Goal: Use online tool/utility: Utilize a website feature to perform a specific function

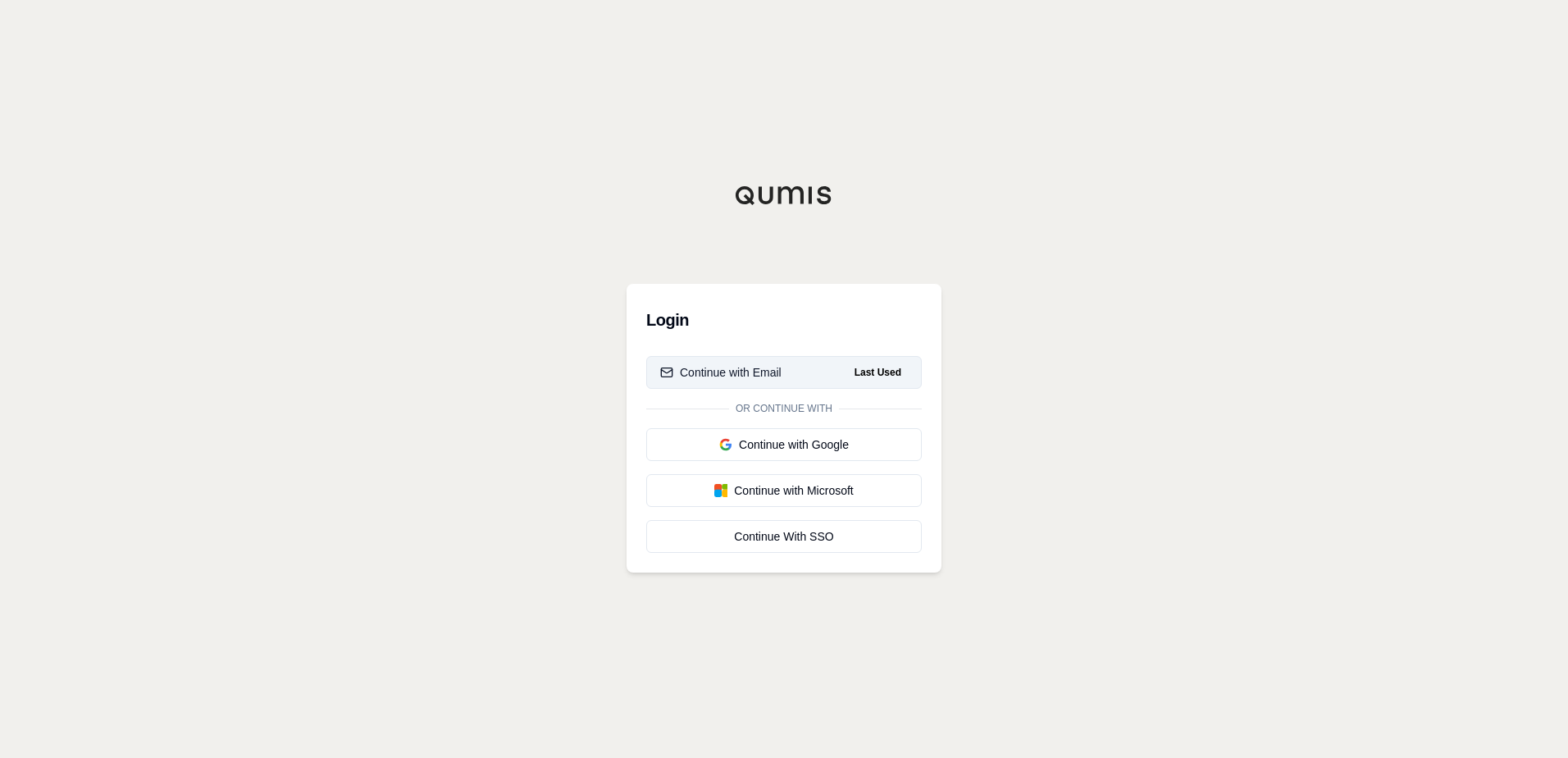
click at [763, 369] on div "Continue with Email" at bounding box center [720, 373] width 121 height 16
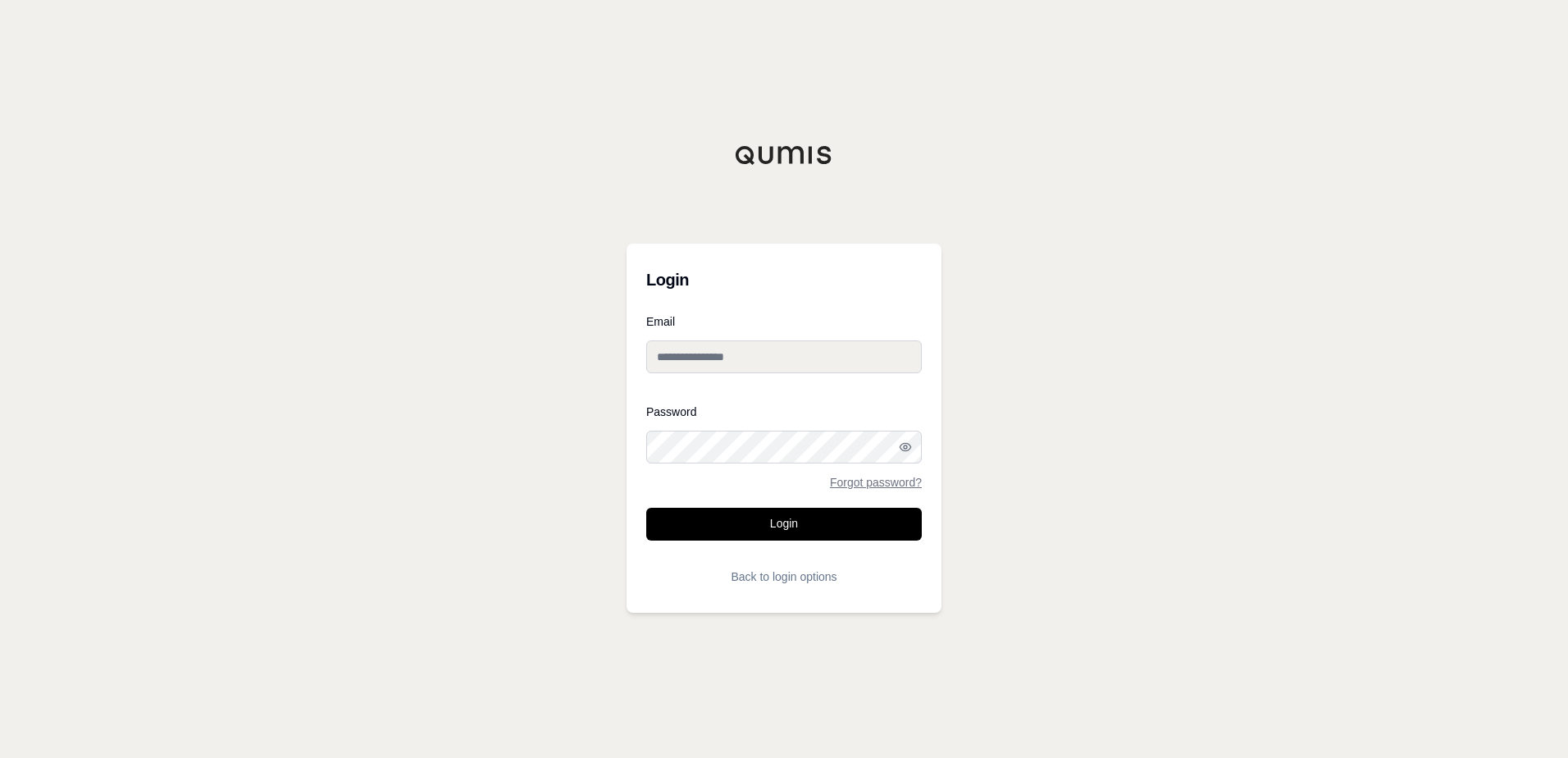
click at [784, 341] on input "Email" at bounding box center [784, 357] width 275 height 33
type input "**********"
click at [646, 508] on button "Login" at bounding box center [784, 524] width 275 height 33
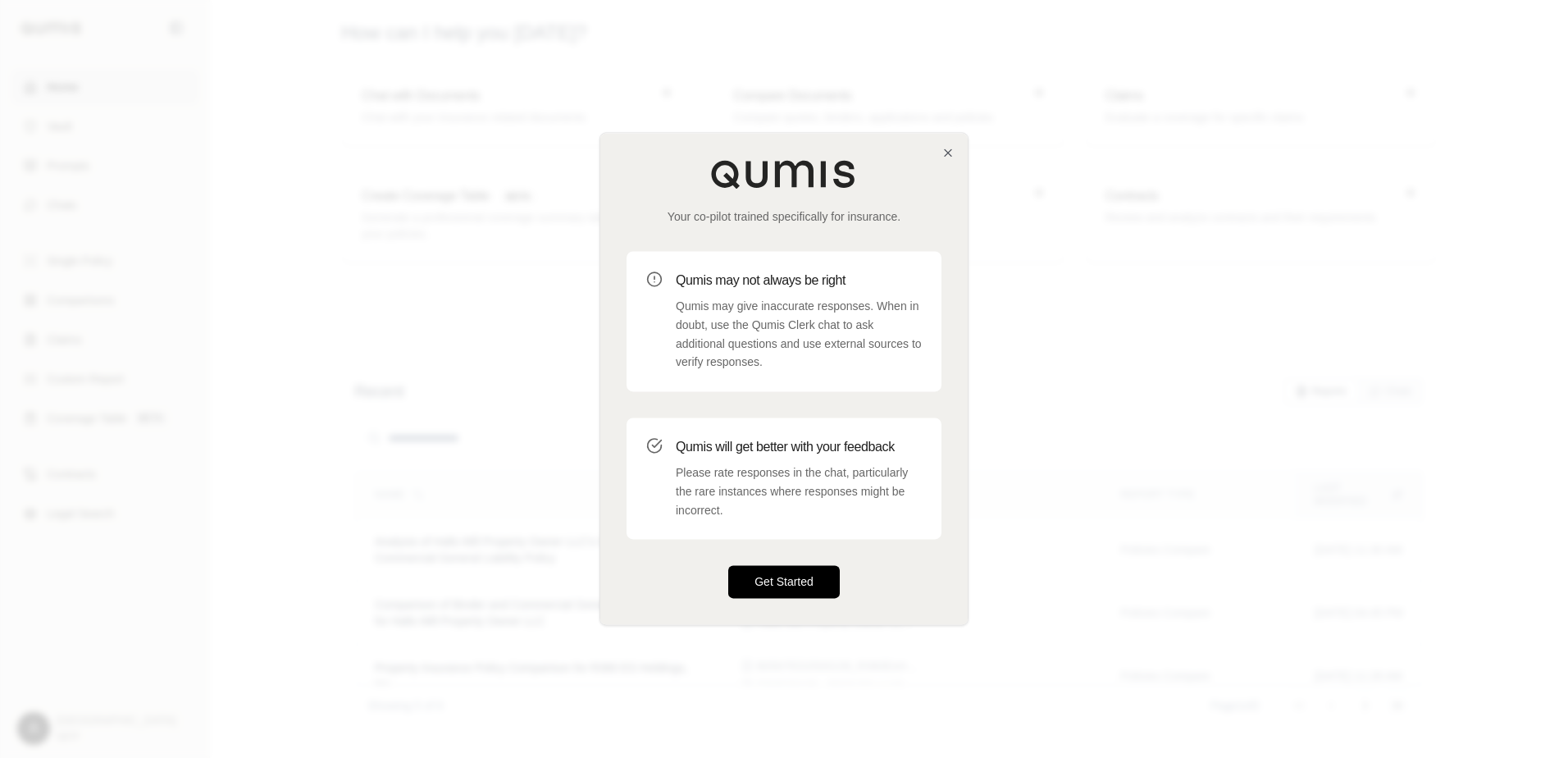
click at [797, 582] on button "Get Started" at bounding box center [784, 583] width 112 height 33
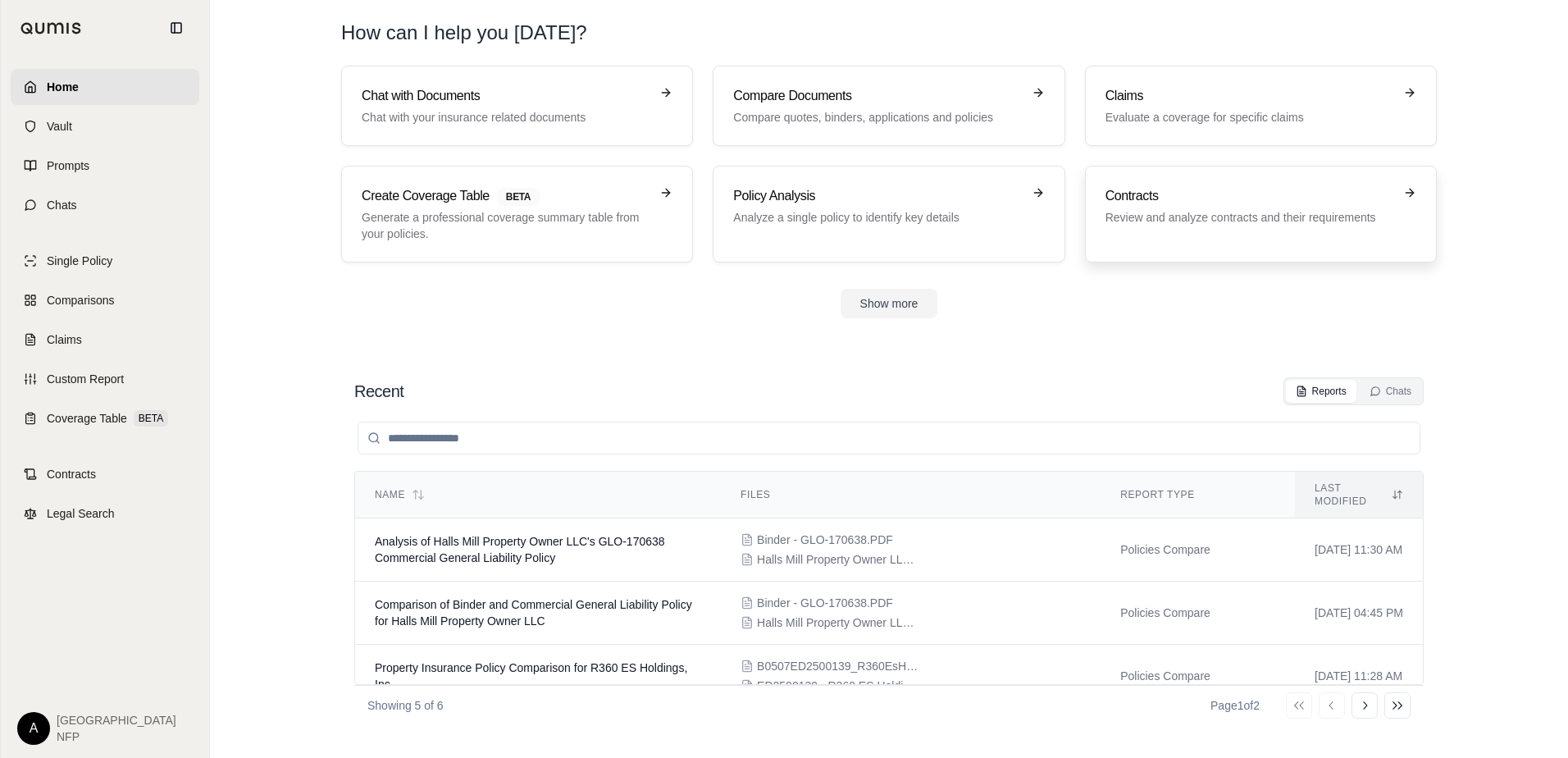
click at [1179, 233] on div "Contracts Review and analyze contracts and their requirements" at bounding box center [1261, 214] width 311 height 55
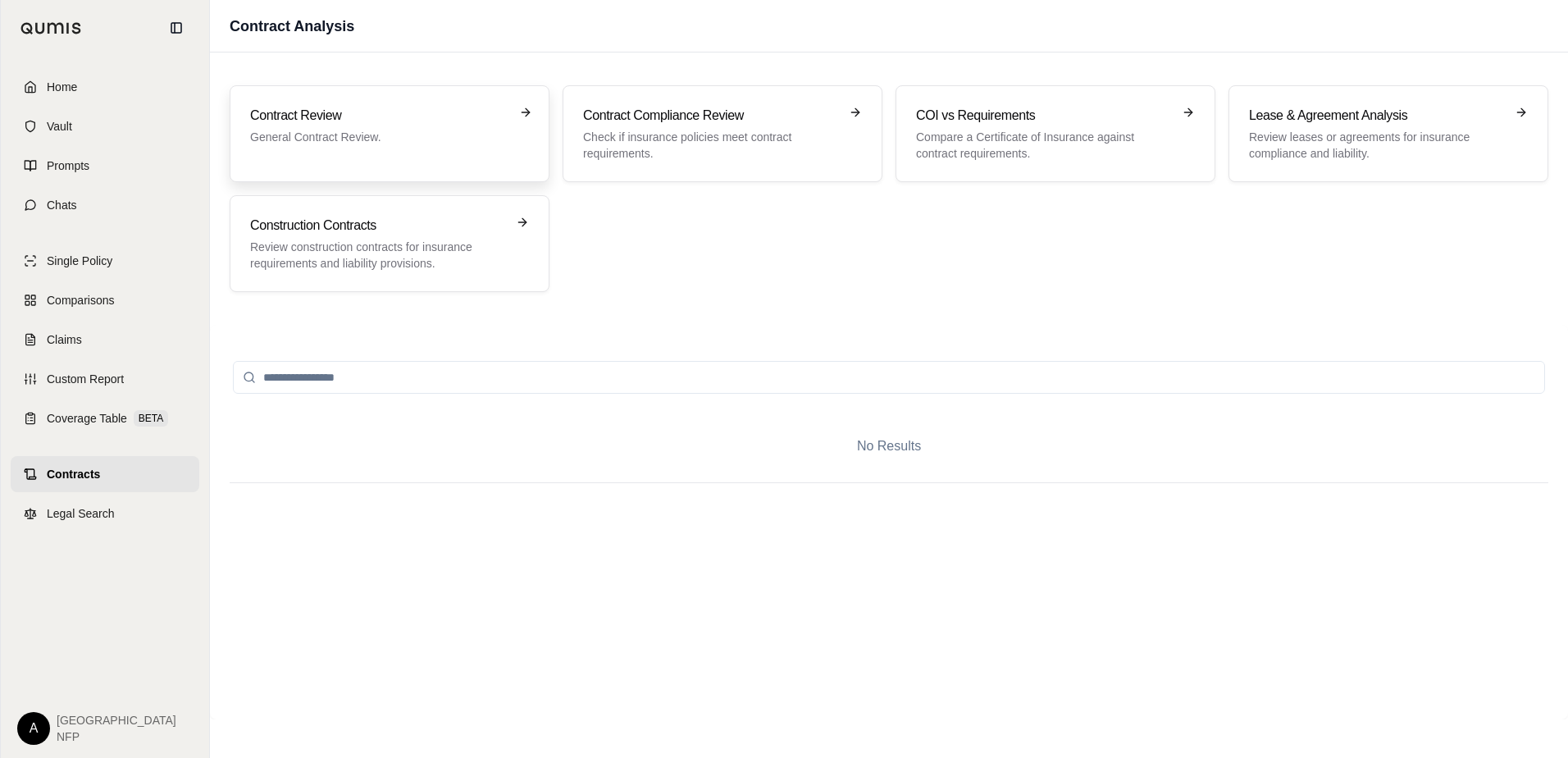
click at [446, 113] on h3 "Contract Review" at bounding box center [377, 115] width 255 height 20
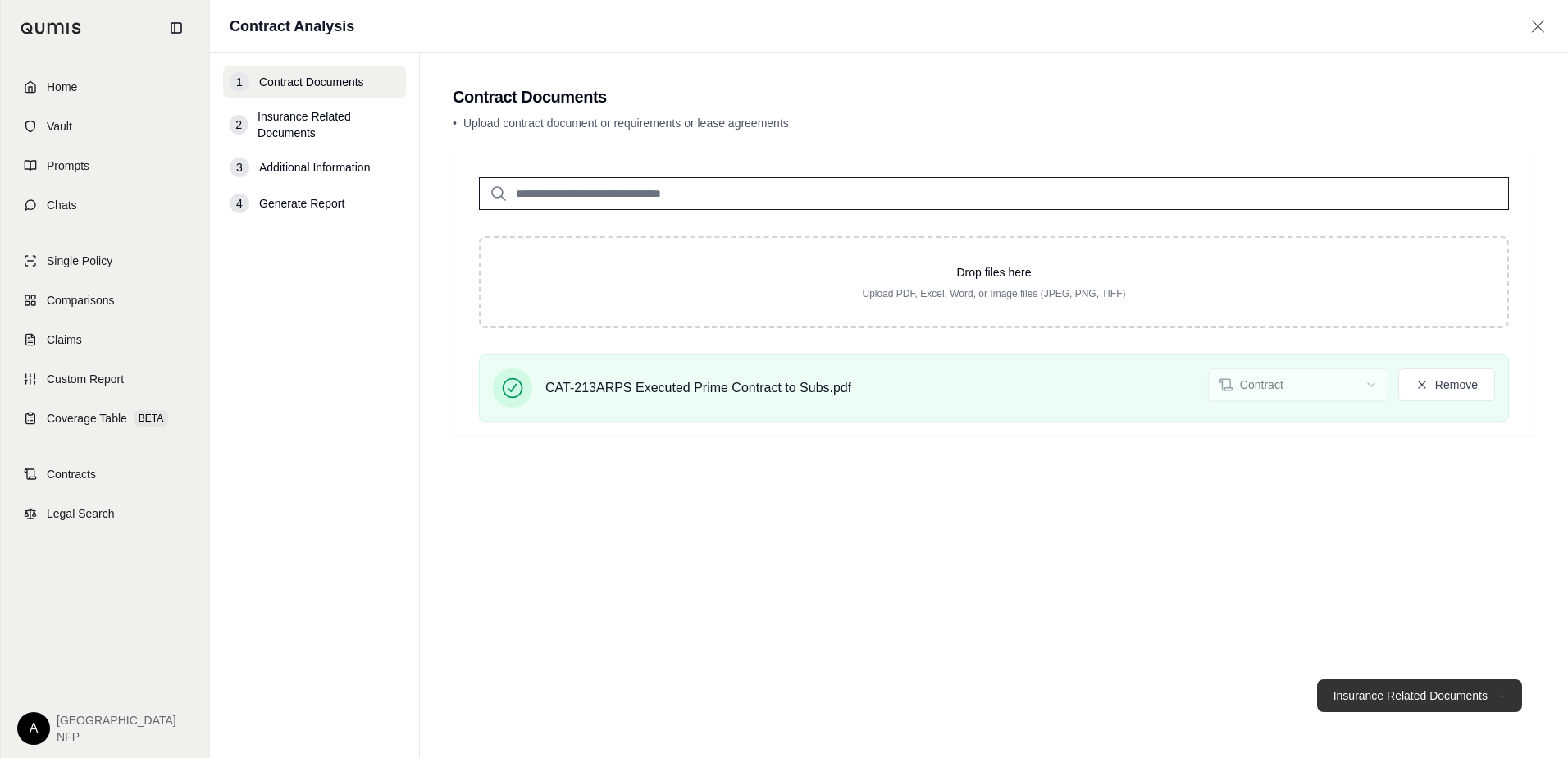
click at [1406, 696] on button "Insurance Related Documents →" at bounding box center [1419, 696] width 205 height 33
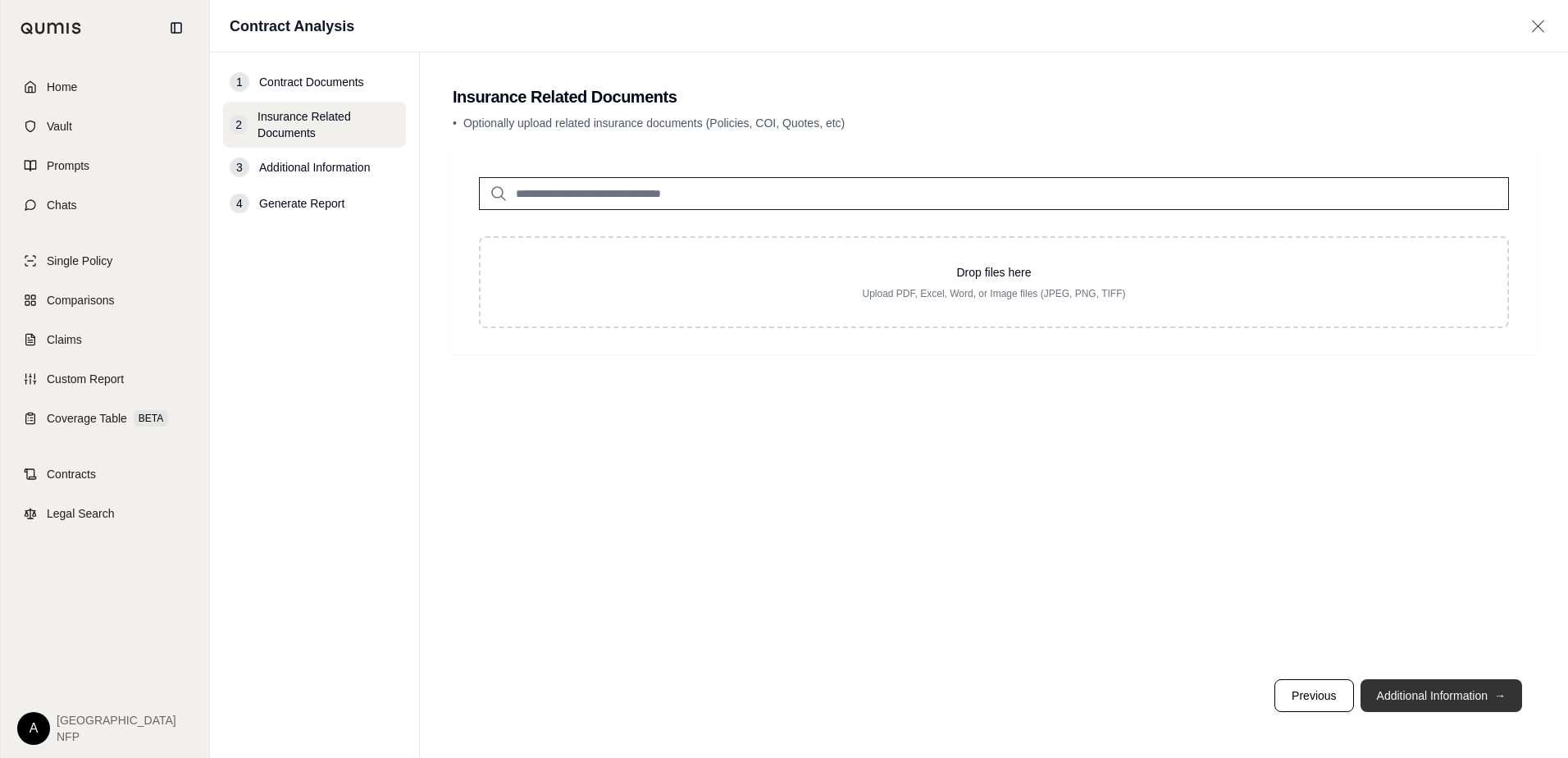
click at [1468, 698] on button "Additional Information →" at bounding box center [1441, 696] width 162 height 33
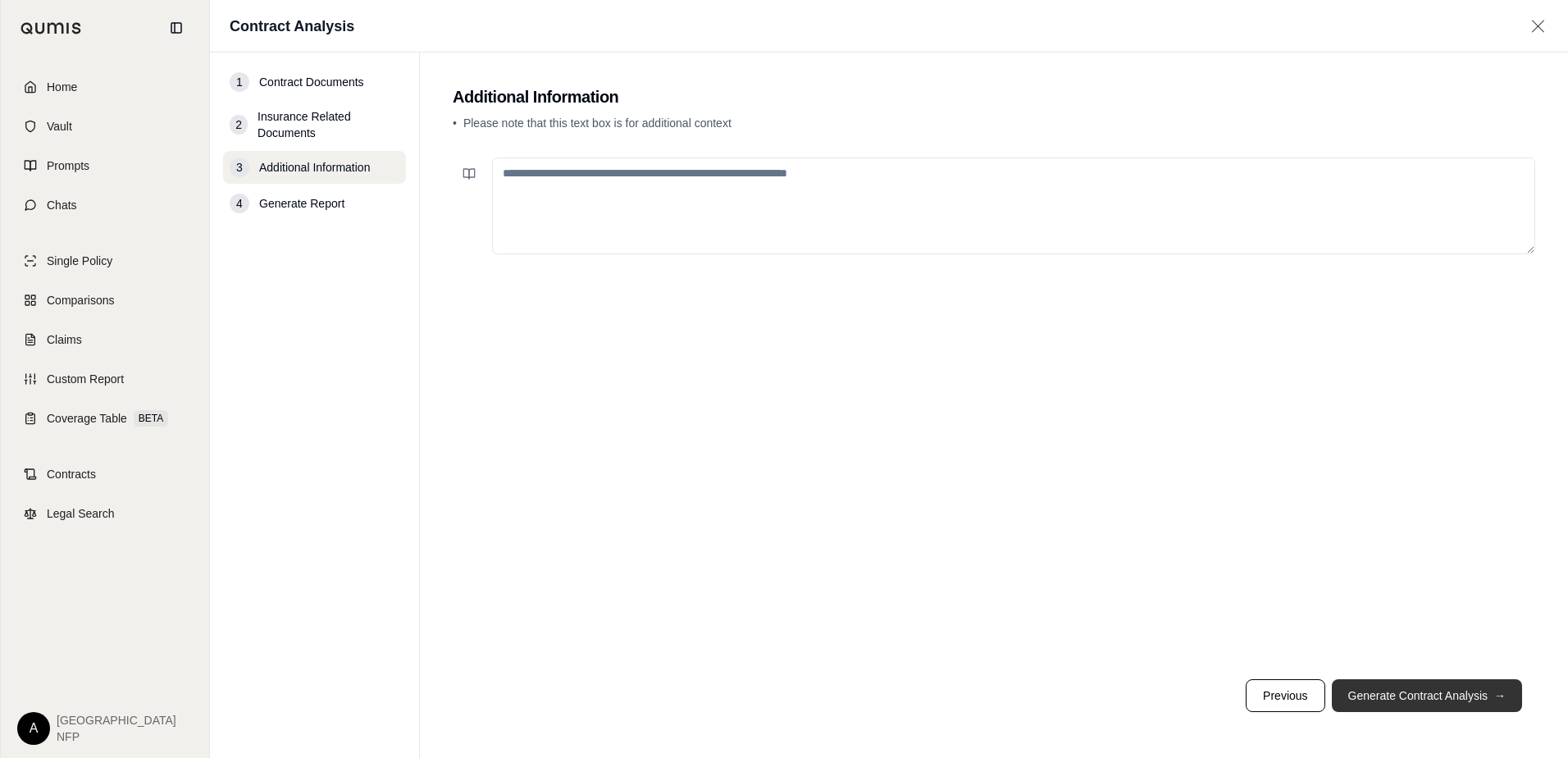
click at [1469, 699] on button "Generate Contract Analysis →" at bounding box center [1427, 696] width 190 height 33
